Goal: Task Accomplishment & Management: Manage account settings

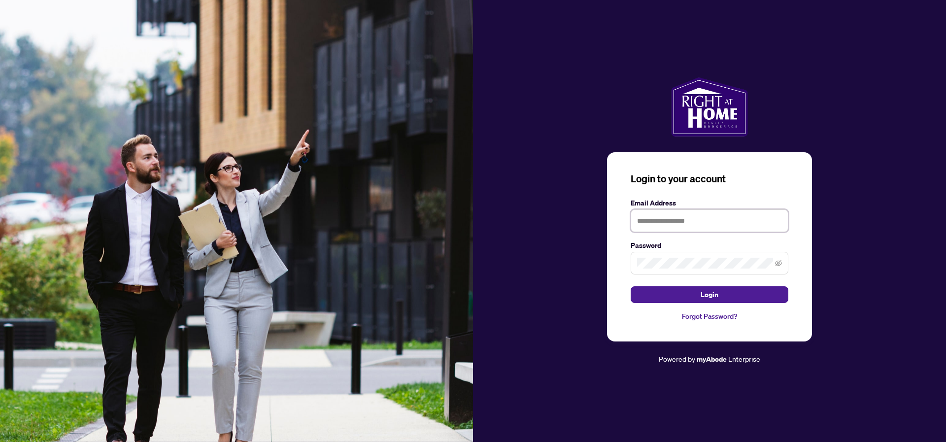
type input "**********"
click at [693, 295] on button "Login" at bounding box center [710, 294] width 158 height 17
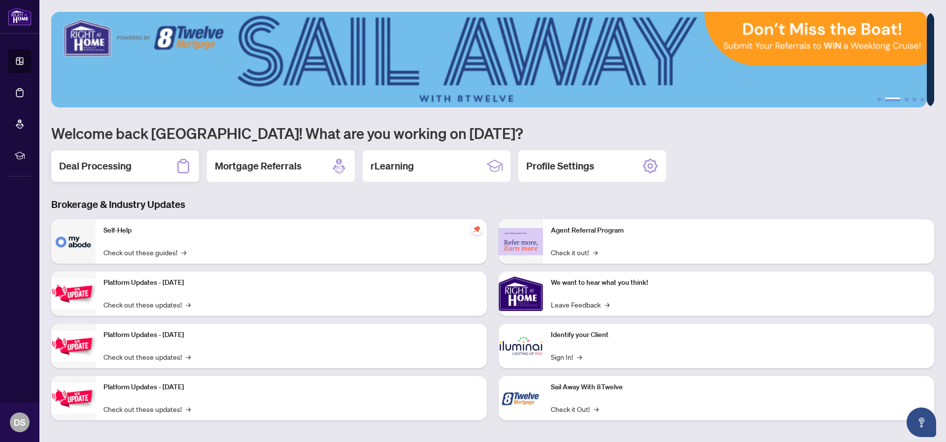
click at [141, 164] on div "Deal Processing" at bounding box center [125, 166] width 148 height 32
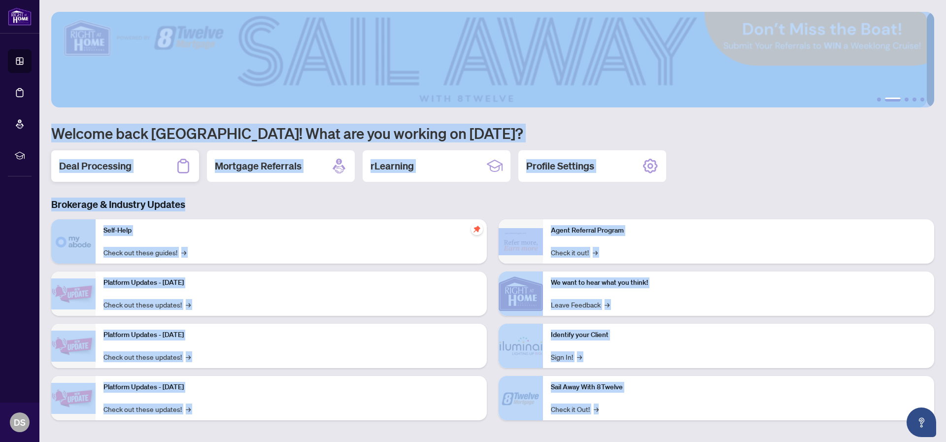
click at [141, 164] on main "1 2 3 4 5 Welcome back [GEOGRAPHIC_DATA]! What are you working on [DATE]? Deal …" at bounding box center [492, 221] width 907 height 442
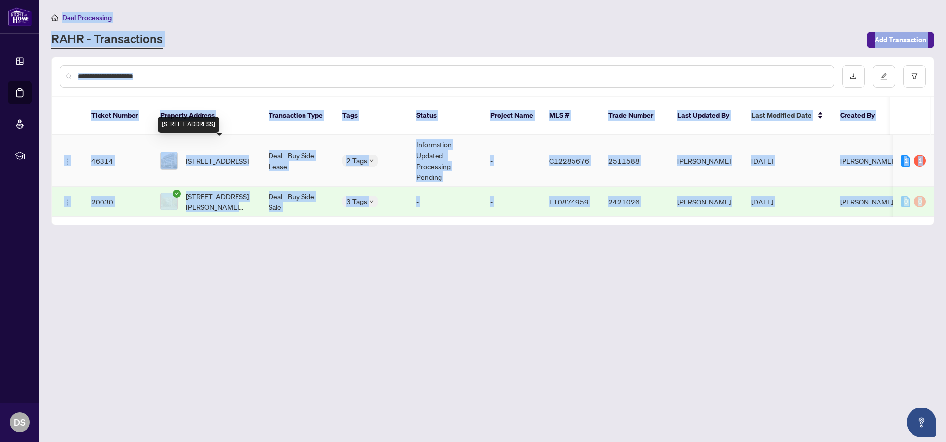
click at [223, 155] on span "[STREET_ADDRESS]" at bounding box center [217, 160] width 63 height 11
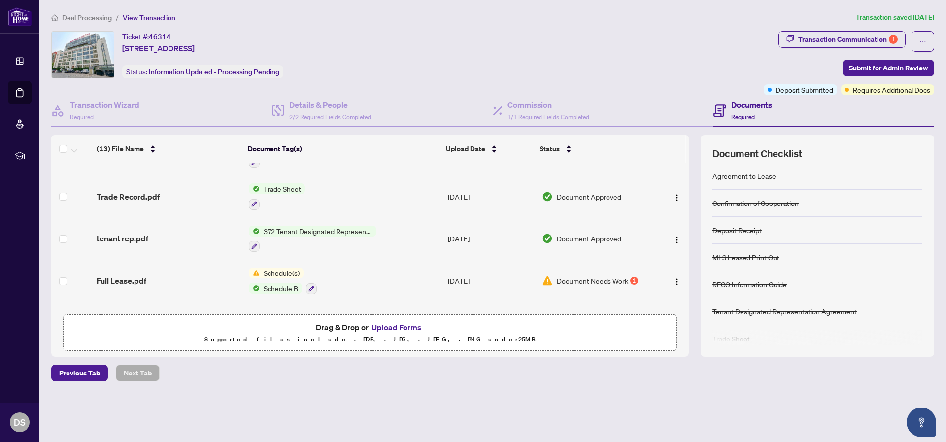
scroll to position [51, 0]
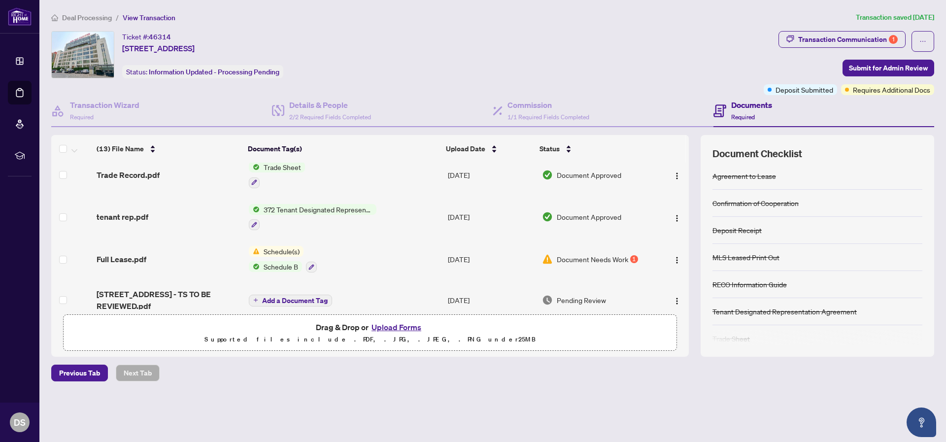
click at [585, 261] on span "Document Needs Work" at bounding box center [592, 259] width 71 height 11
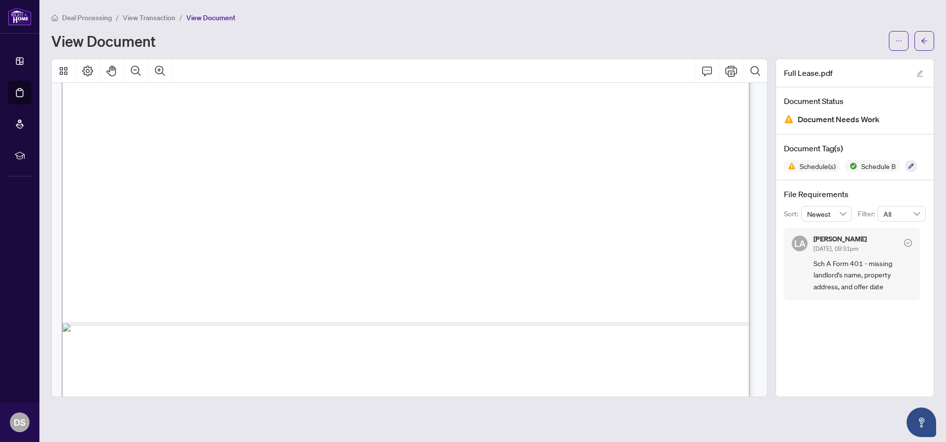
scroll to position [13386, 0]
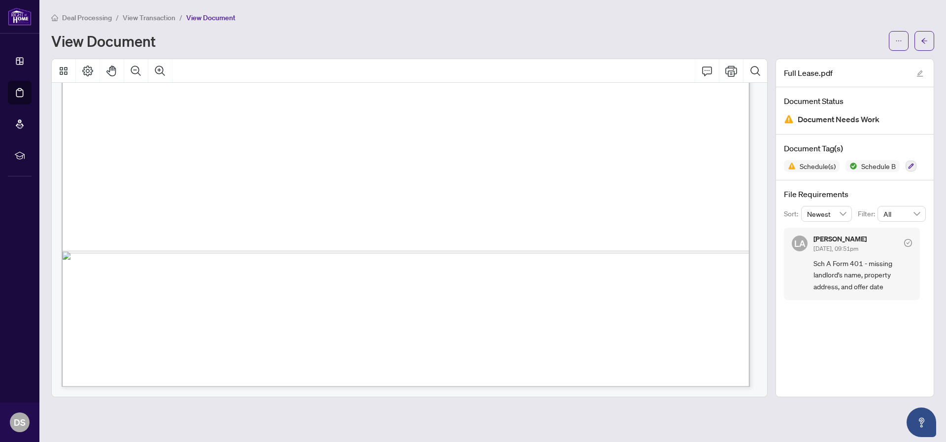
click at [816, 116] on span "Document Needs Work" at bounding box center [839, 119] width 82 height 13
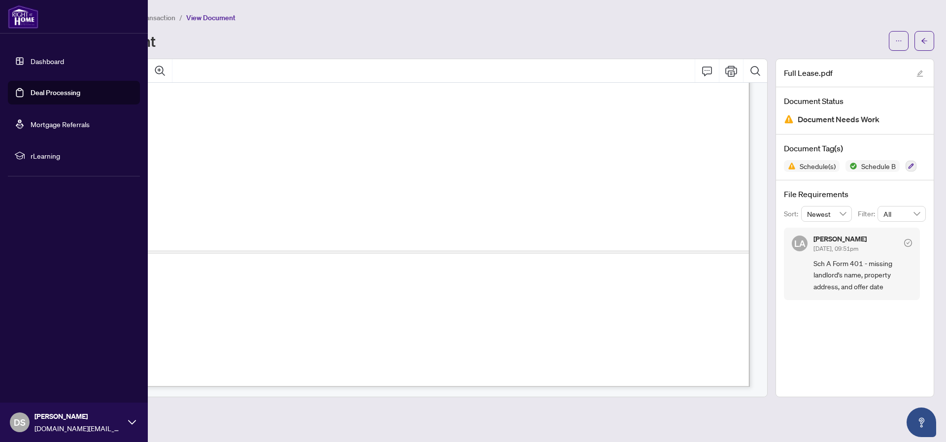
click at [44, 97] on link "Deal Processing" at bounding box center [56, 92] width 50 height 9
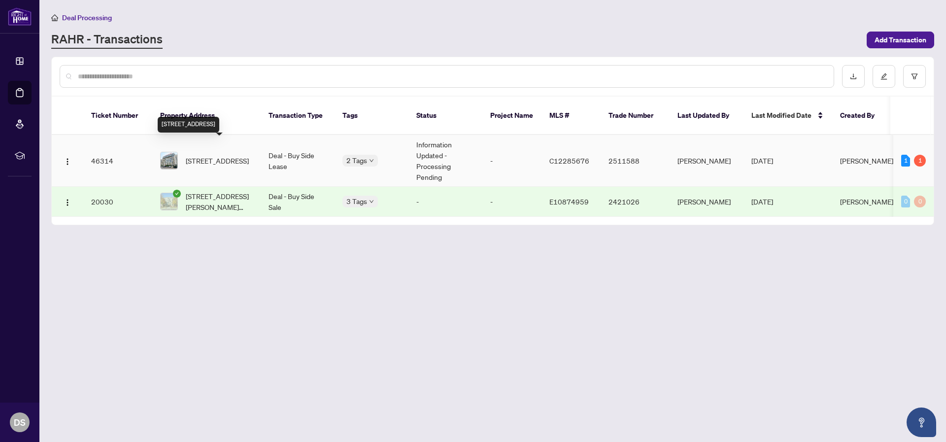
click at [225, 155] on span "[STREET_ADDRESS]" at bounding box center [217, 160] width 63 height 11
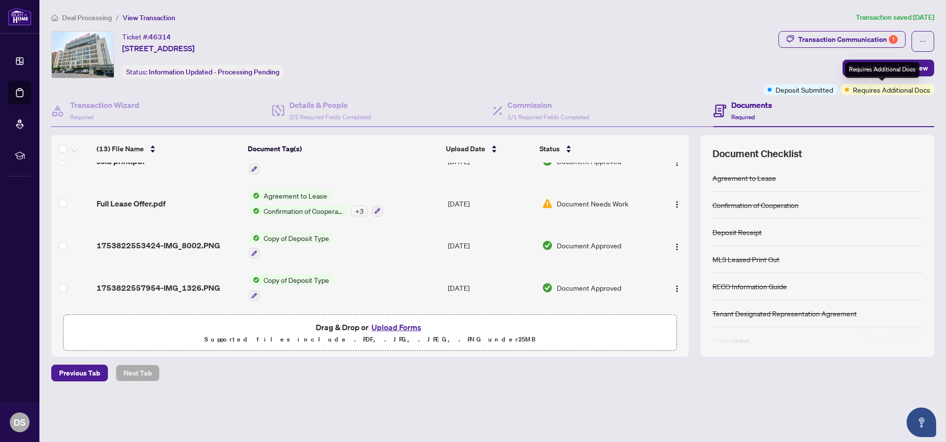
click at [853, 93] on span "Requires Additional Docs" at bounding box center [891, 89] width 77 height 11
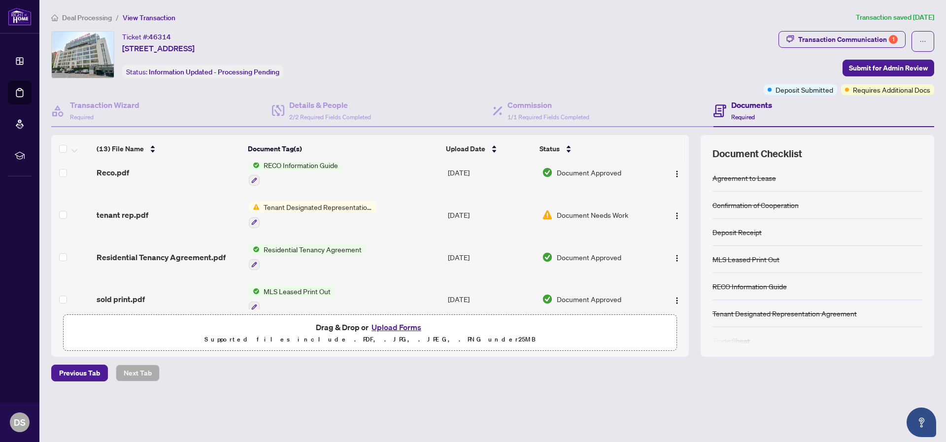
scroll to position [228, 0]
